Goal: Information Seeking & Learning: Learn about a topic

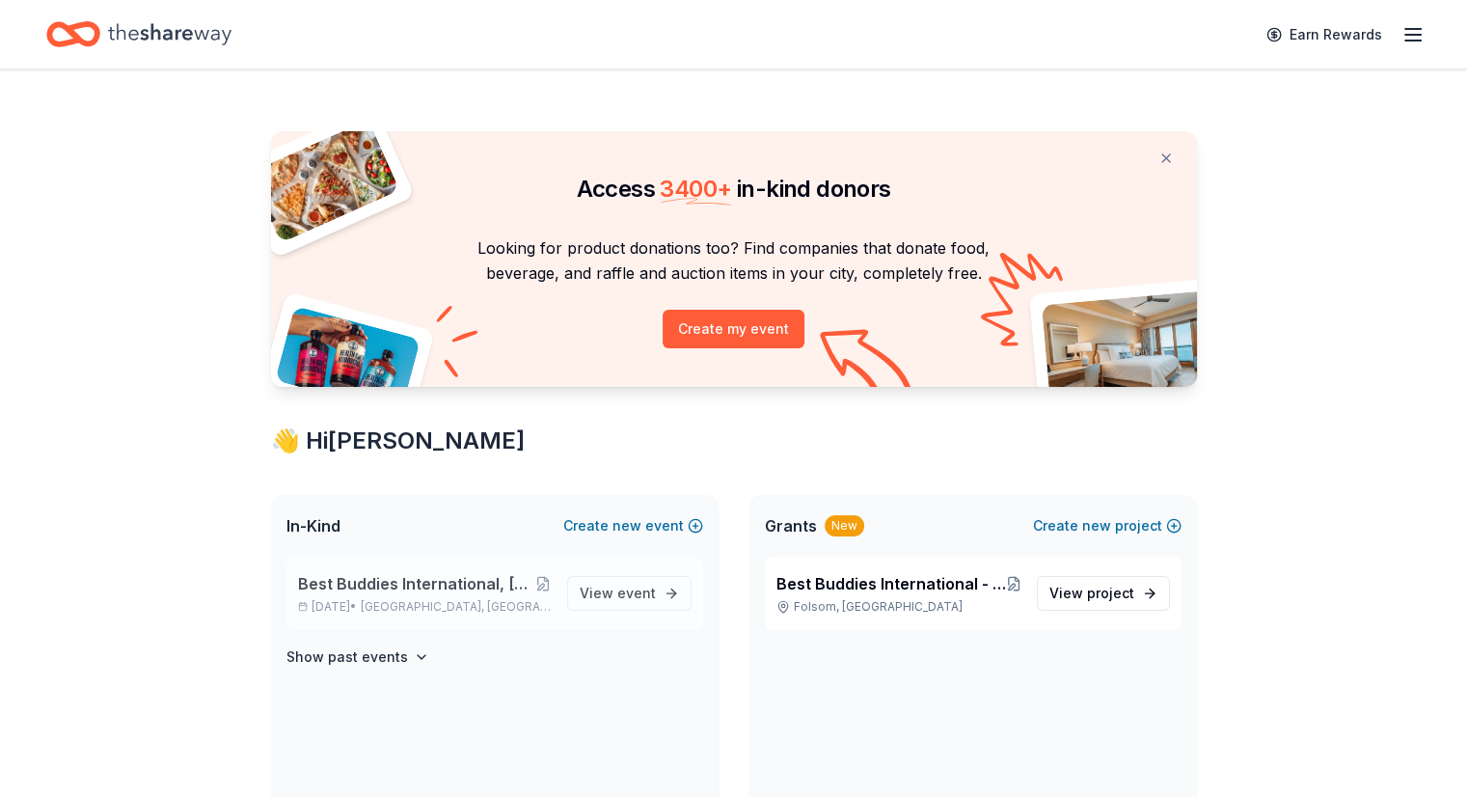
click at [440, 582] on span "Best Buddies International, [GEOGRAPHIC_DATA], Champion of the Year Gala" at bounding box center [417, 583] width 238 height 23
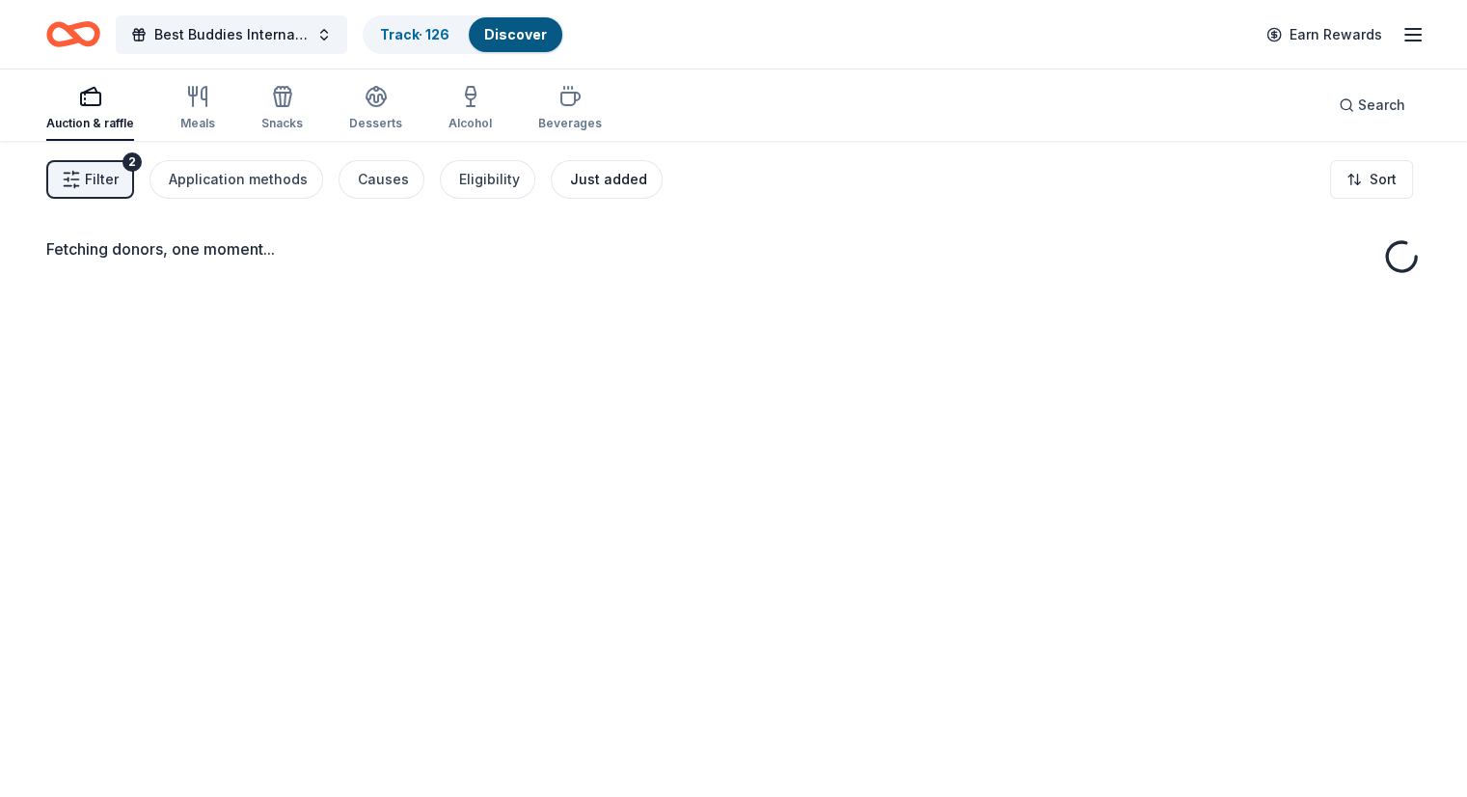
click at [610, 186] on div "Just added" at bounding box center [608, 179] width 77 height 23
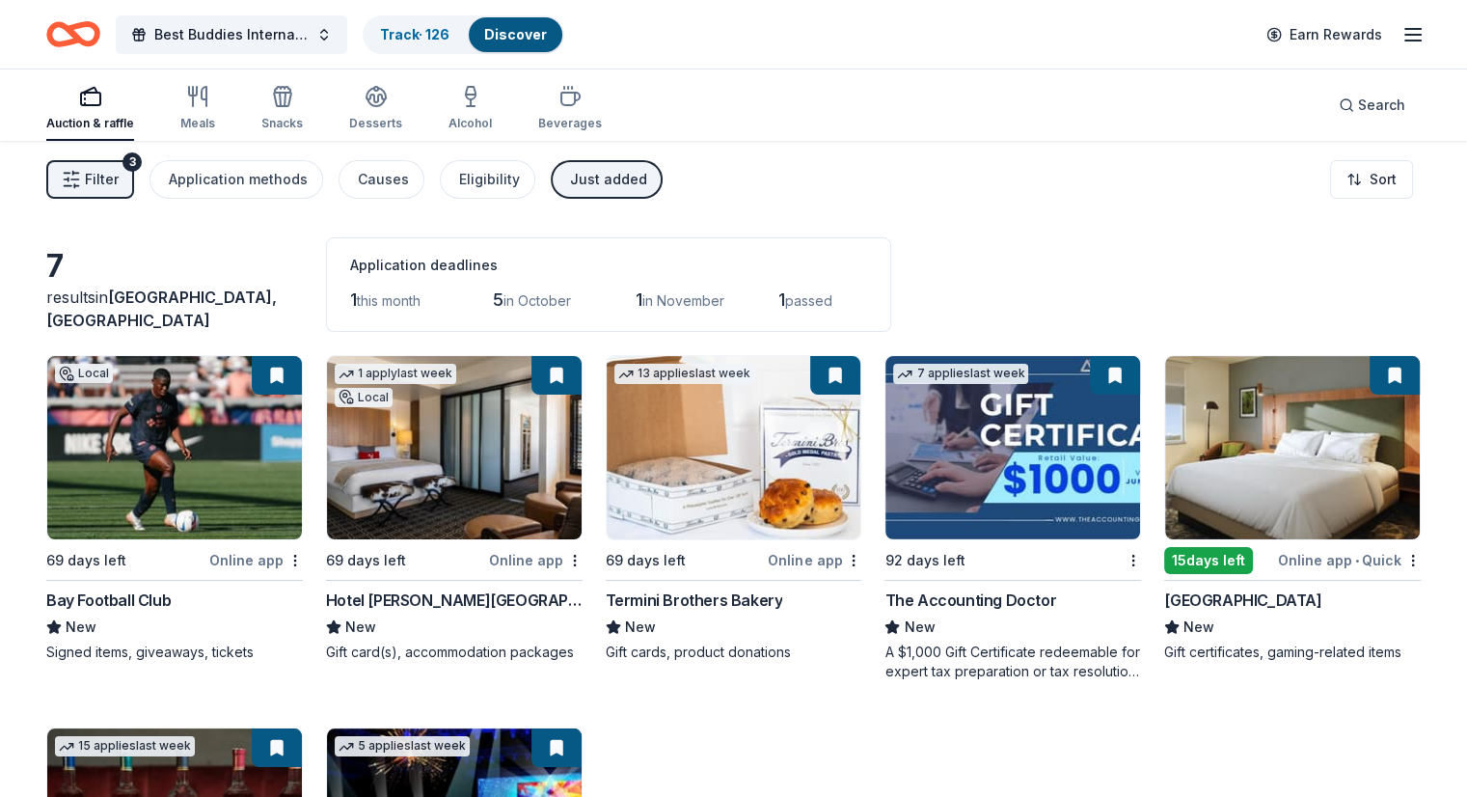
click at [204, 422] on img at bounding box center [174, 447] width 255 height 183
click at [864, 738] on div "Local 69 days left Online app Bay Football Club New Signed items, giveaways, ti…" at bounding box center [733, 694] width 1374 height 679
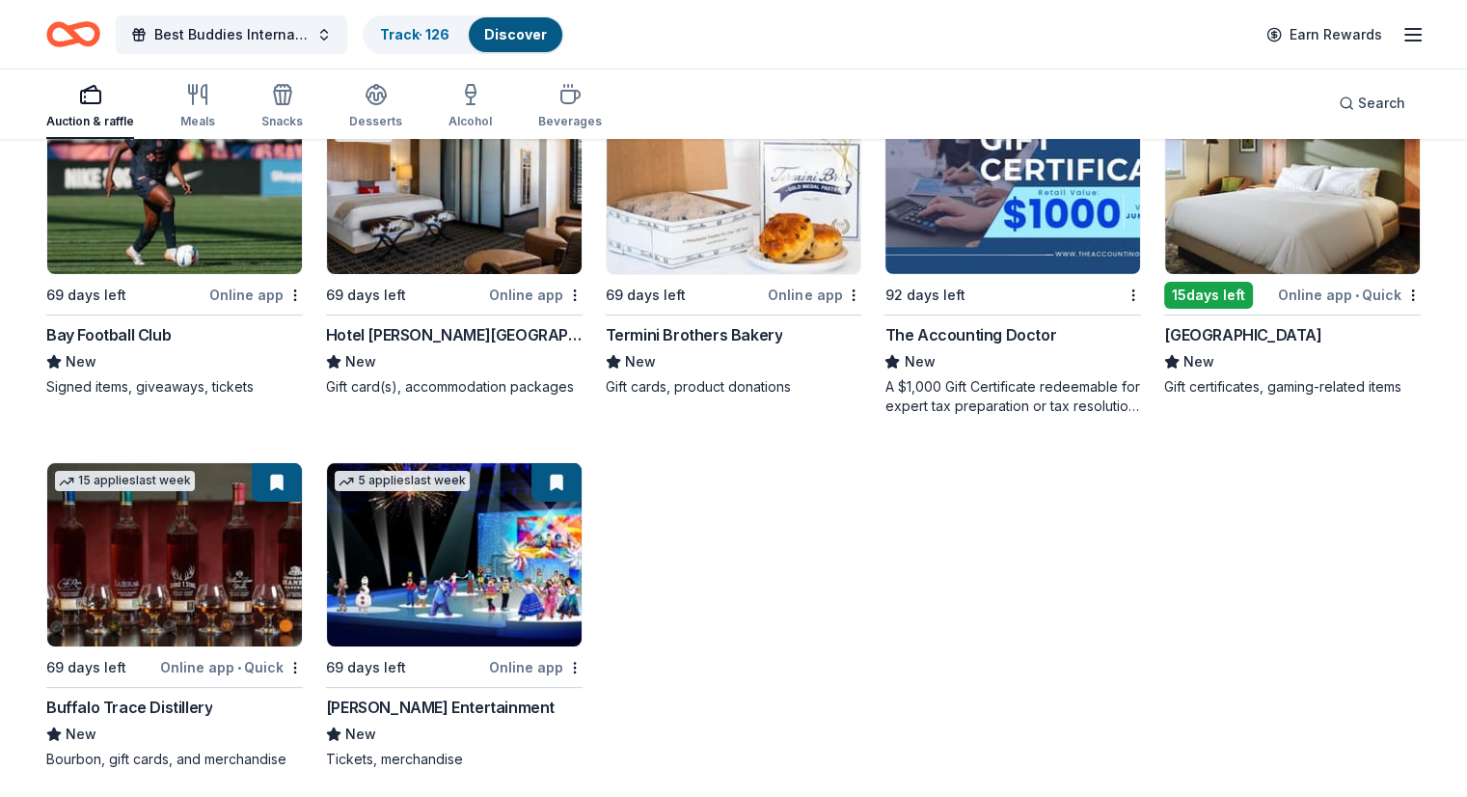
scroll to position [270, 0]
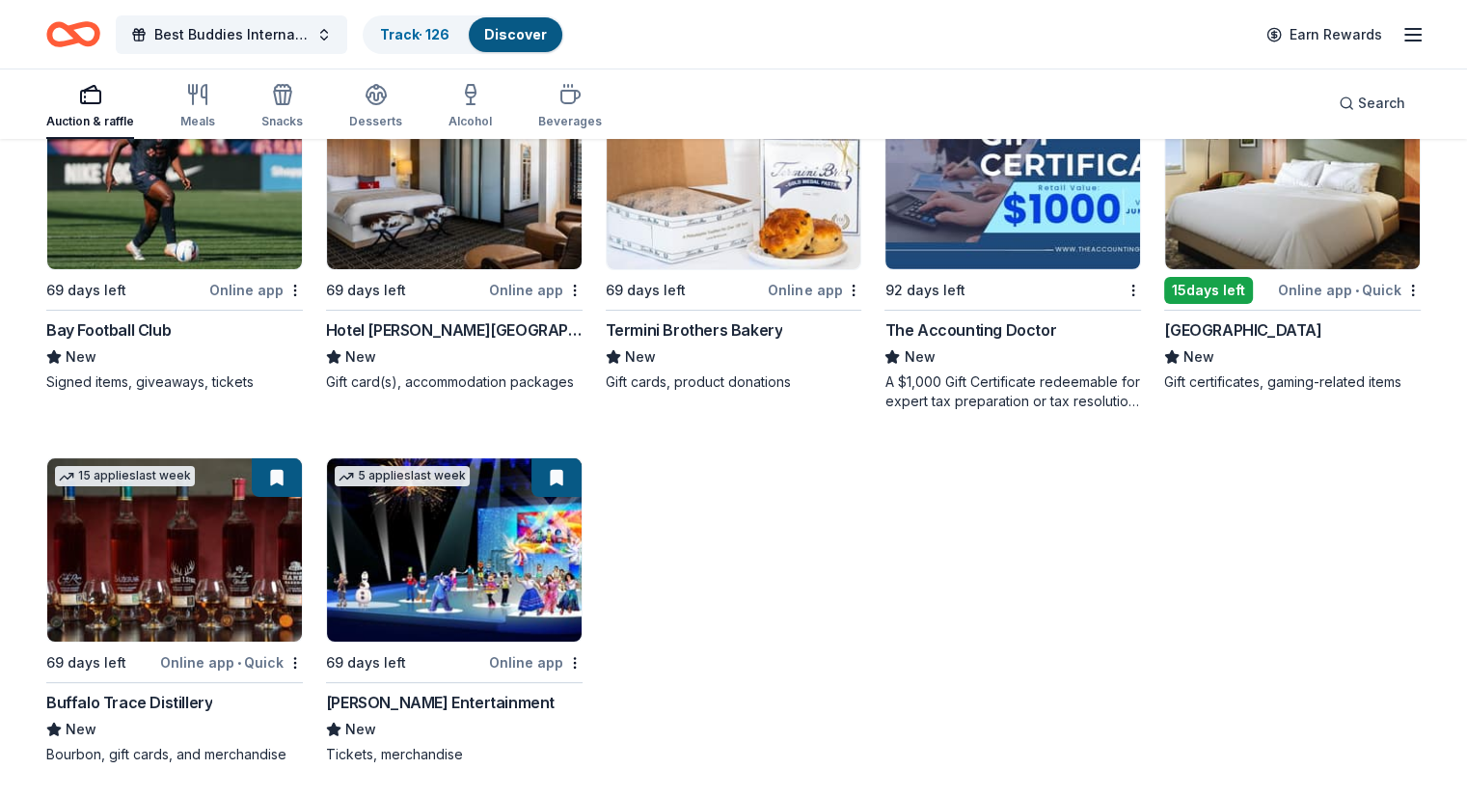
click at [1273, 230] on img at bounding box center [1292, 177] width 255 height 183
click at [1055, 576] on div "Local 69 days left Online app Bay Football Club New Signed items, giveaways, ti…" at bounding box center [733, 424] width 1374 height 679
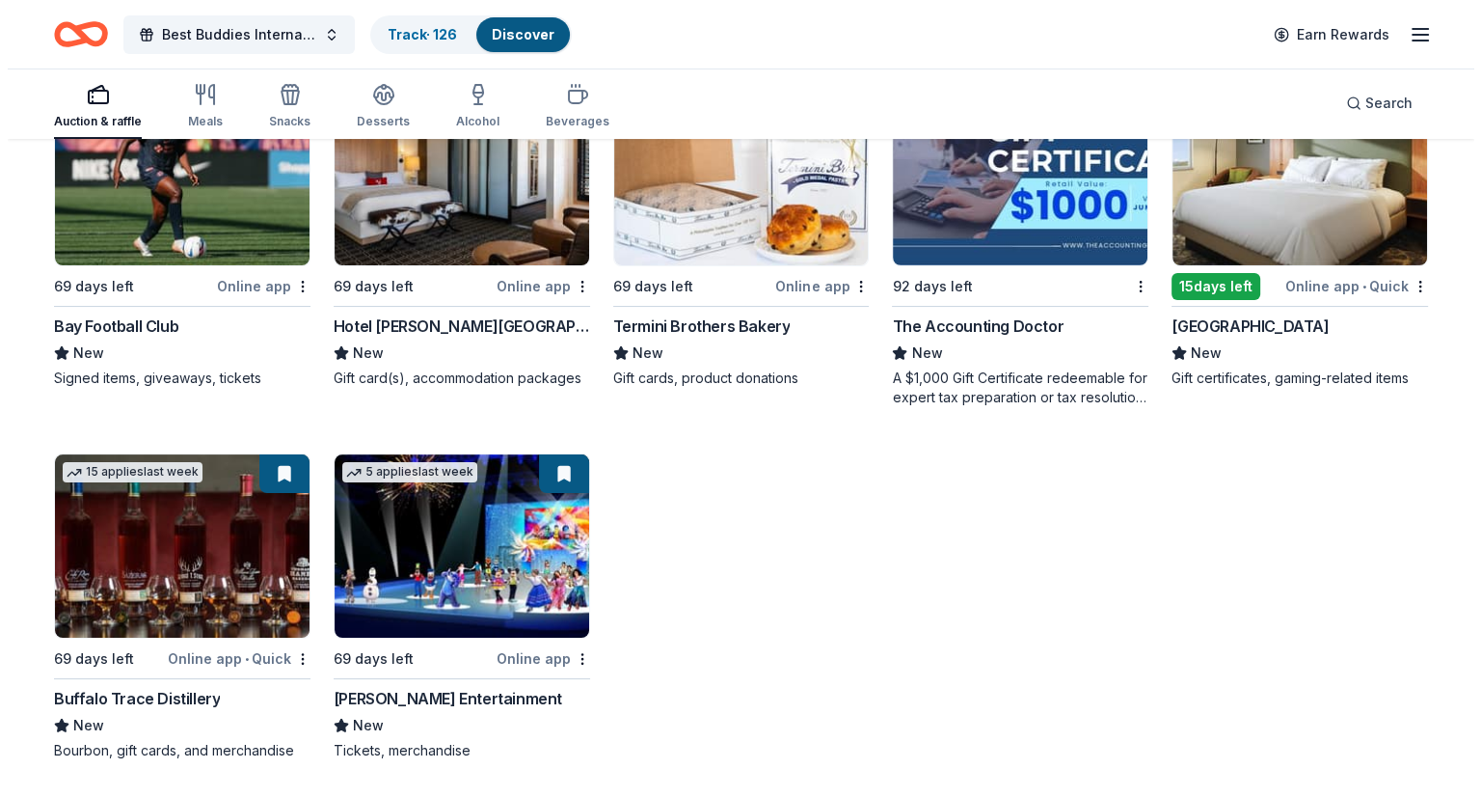
scroll to position [0, 0]
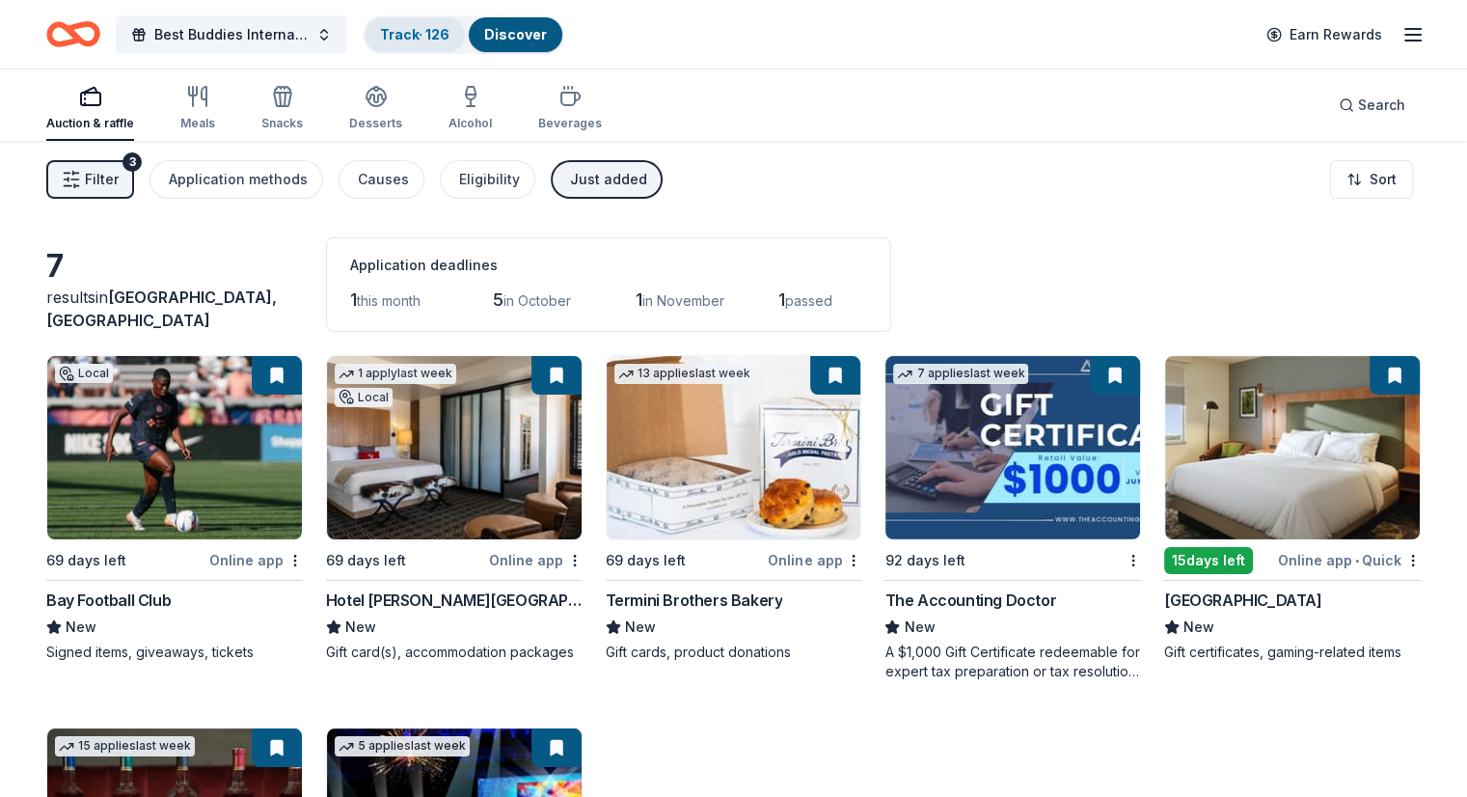
click at [440, 26] on link "Track · 126" at bounding box center [414, 34] width 69 height 16
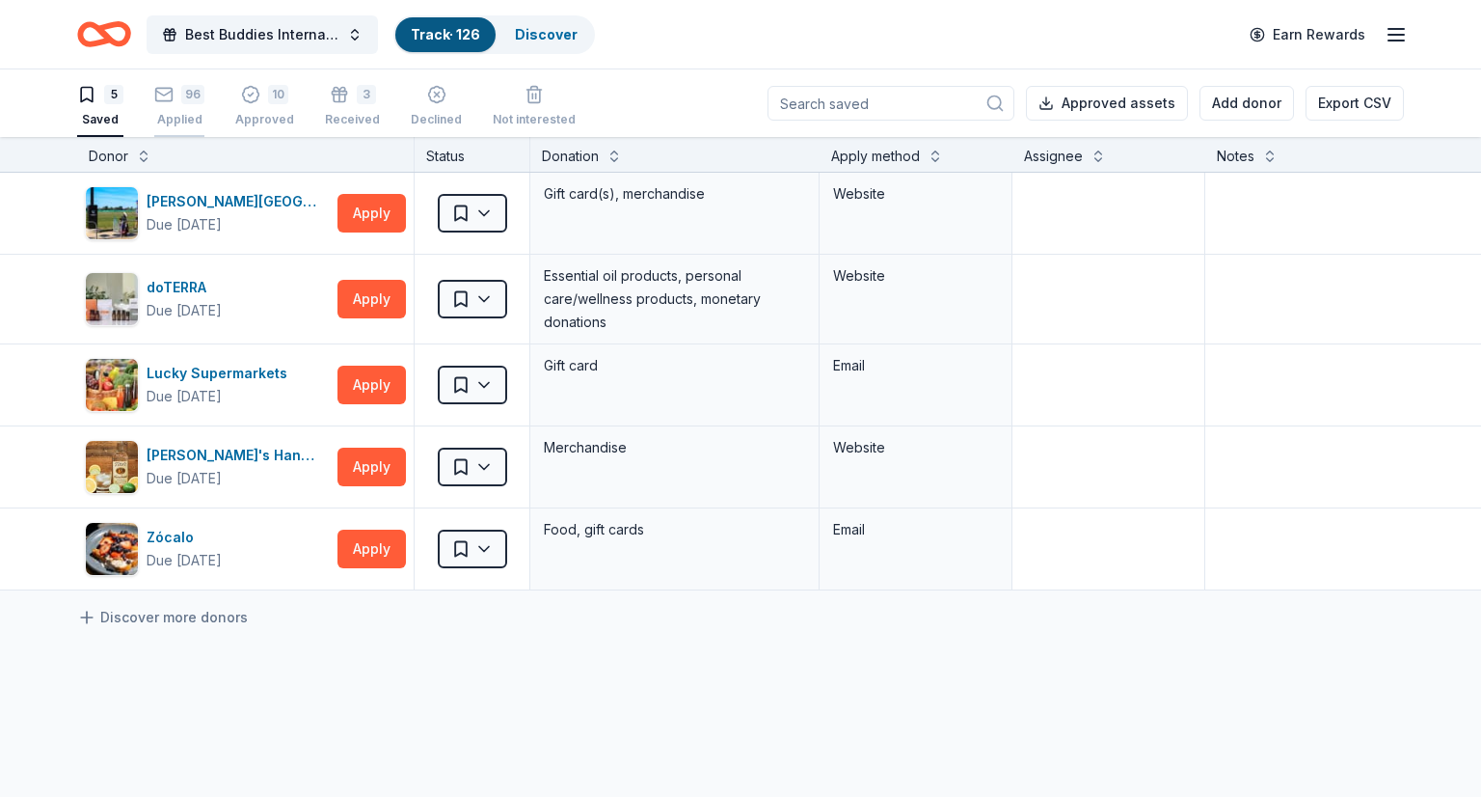
click at [170, 101] on icon "button" at bounding box center [163, 94] width 19 height 19
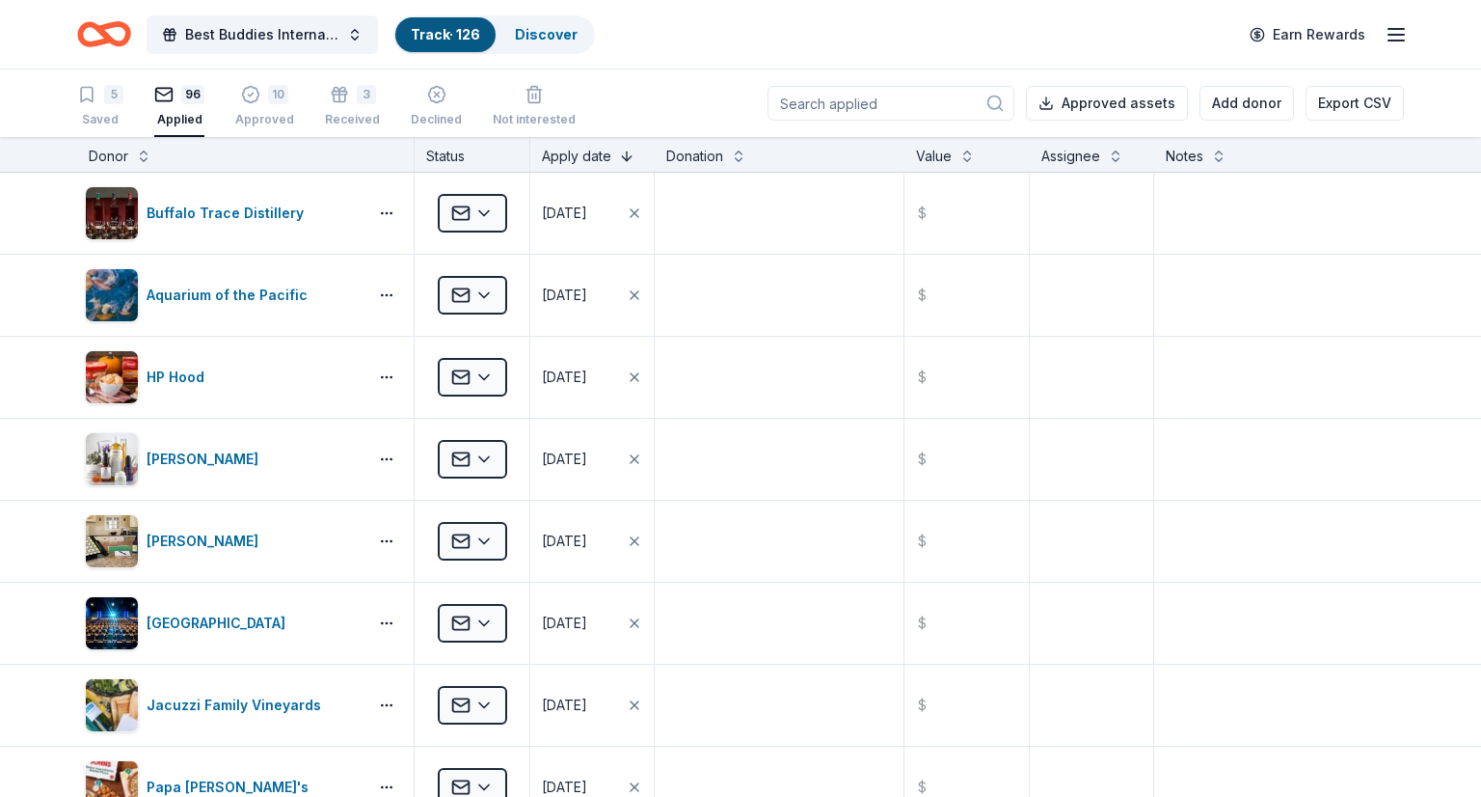
click at [620, 152] on button at bounding box center [626, 154] width 15 height 19
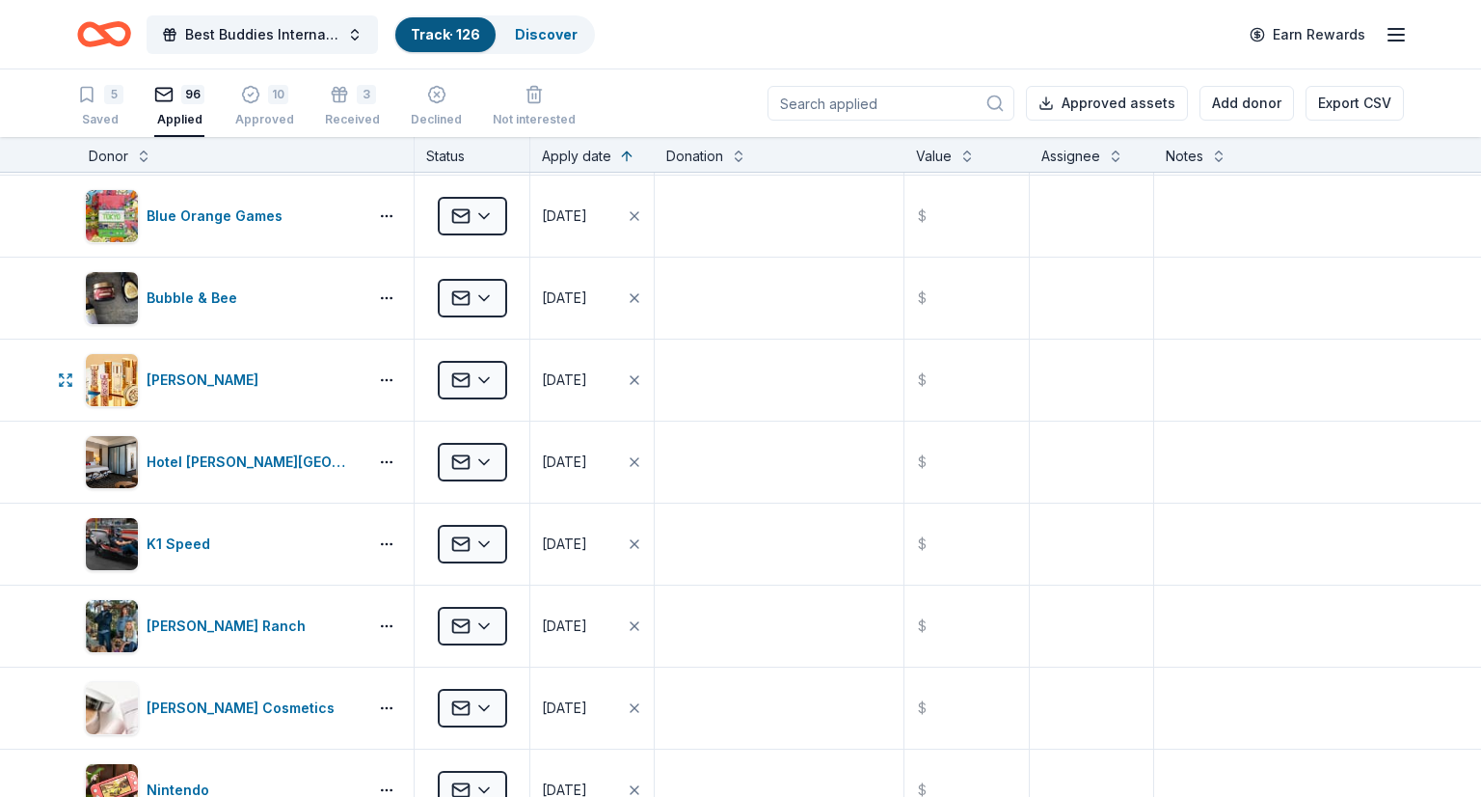
scroll to position [1929, 0]
